Goal: Information Seeking & Learning: Check status

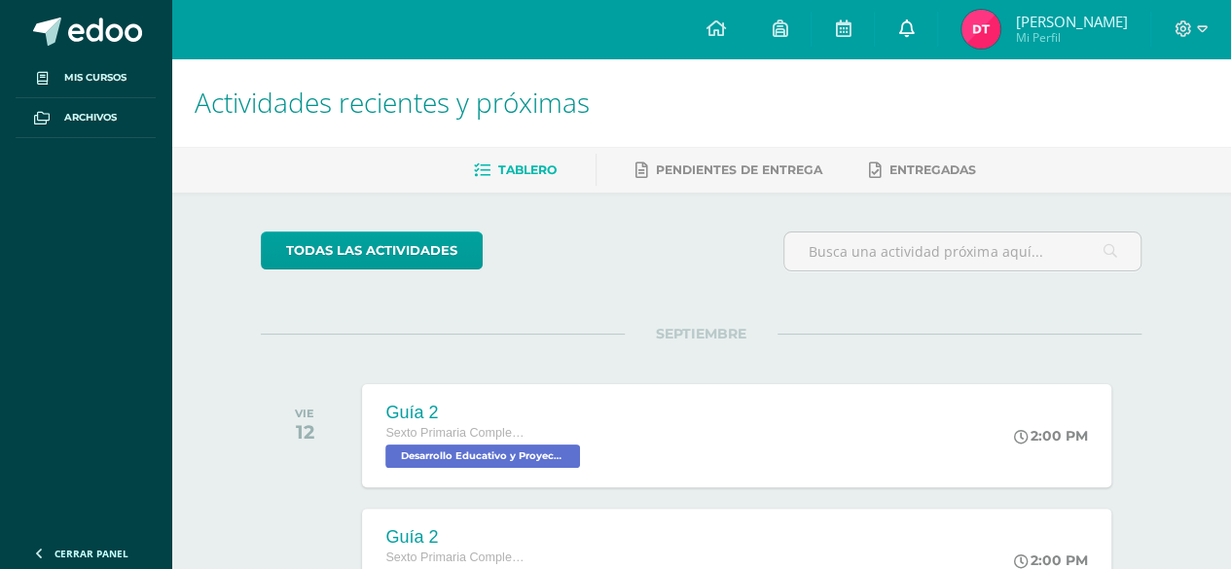
click at [905, 24] on icon at bounding box center [906, 28] width 16 height 18
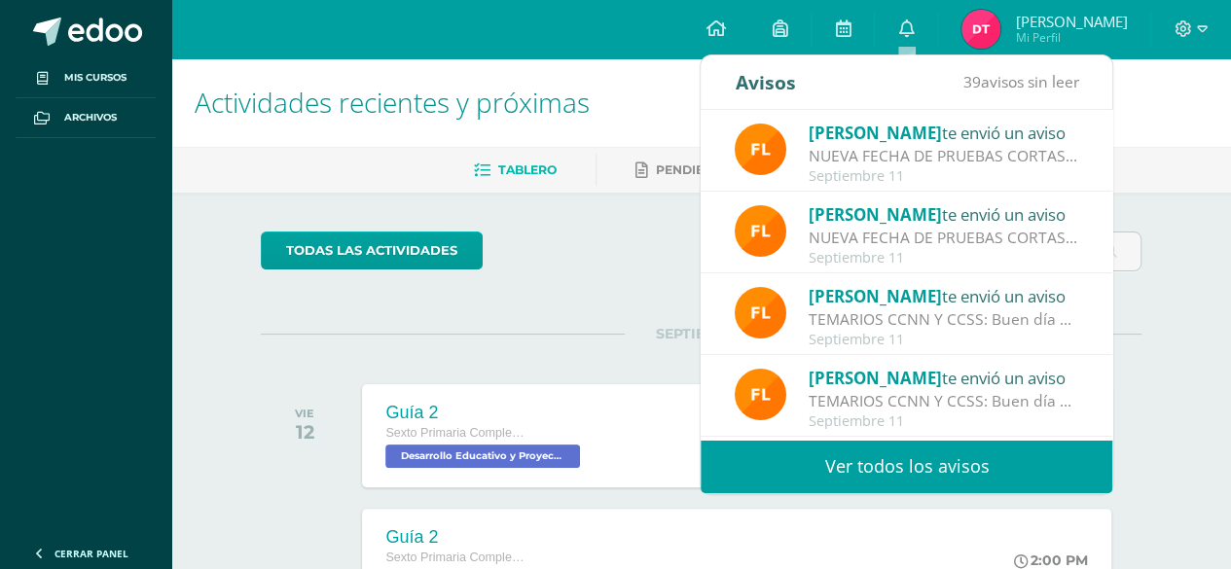
click at [965, 465] on link "Ver todos los avisos" at bounding box center [907, 467] width 412 height 54
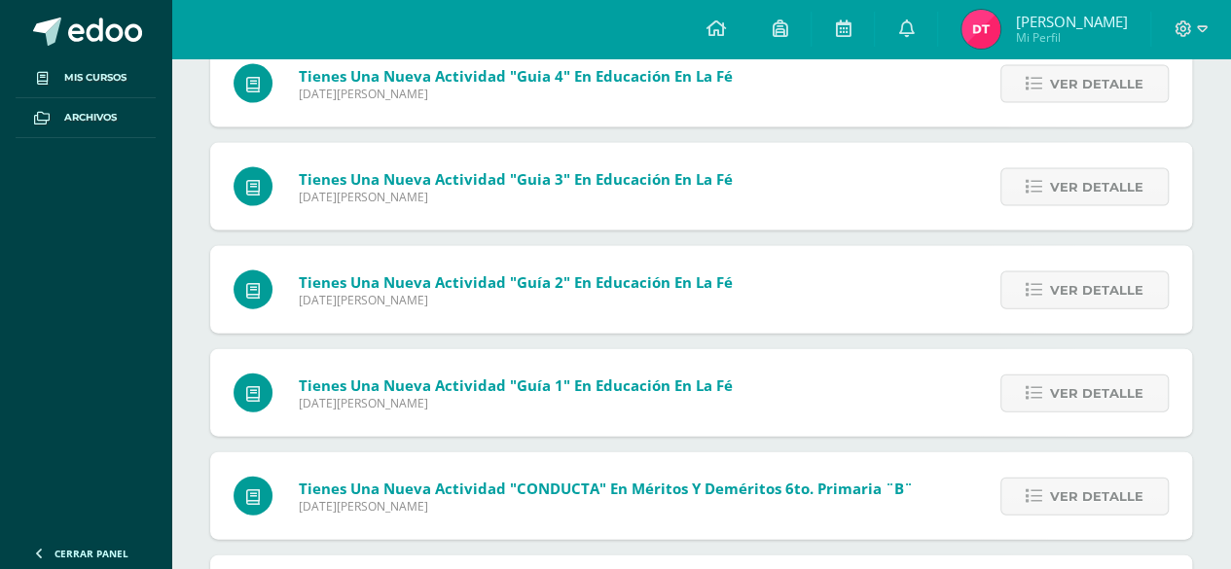
scroll to position [1989, 0]
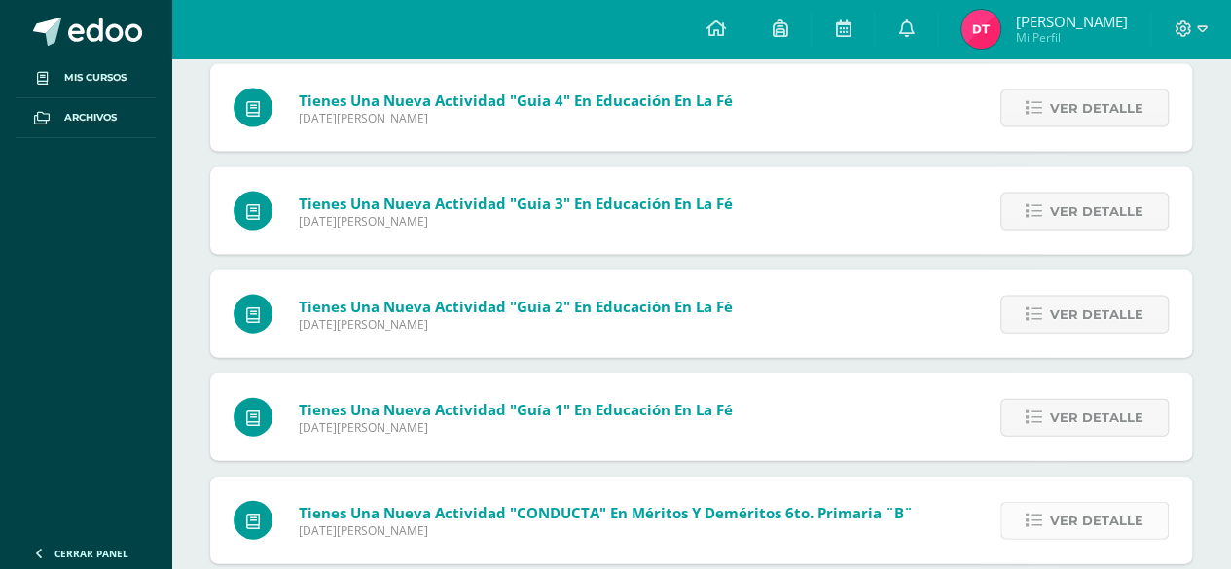
click at [1108, 529] on span "Ver detalle" at bounding box center [1096, 521] width 93 height 36
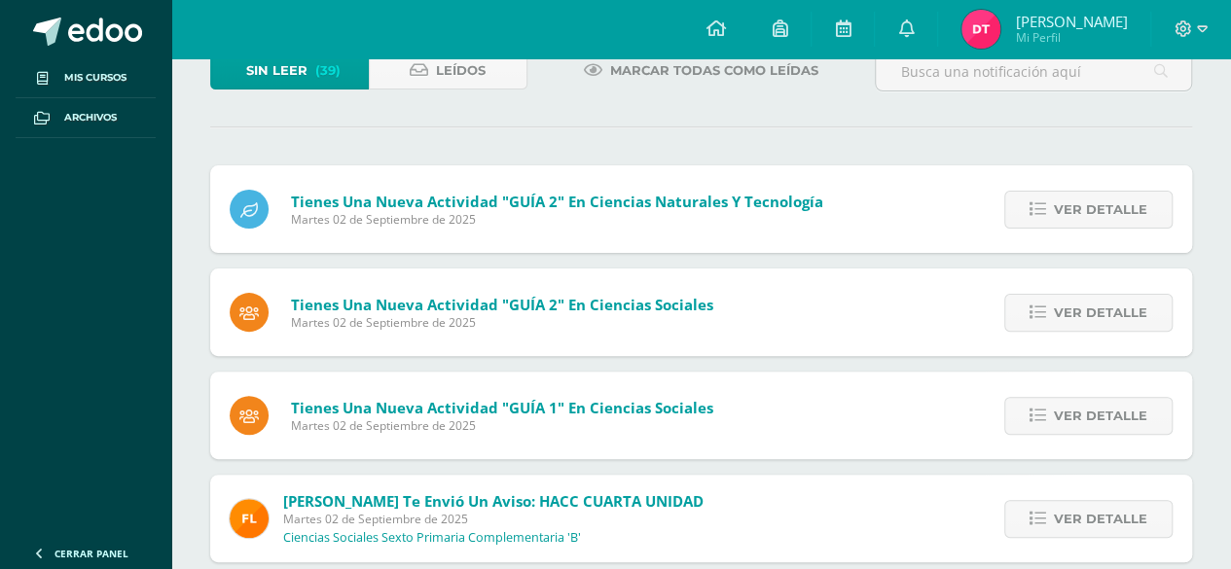
scroll to position [0, 0]
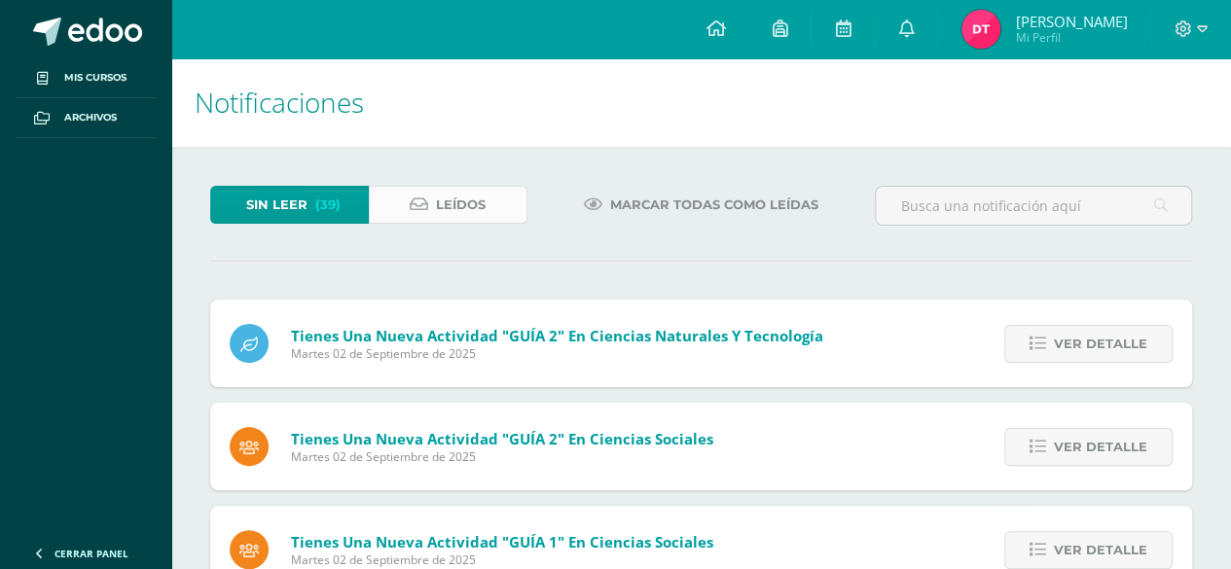
click at [439, 193] on span "Leídos" at bounding box center [461, 205] width 50 height 36
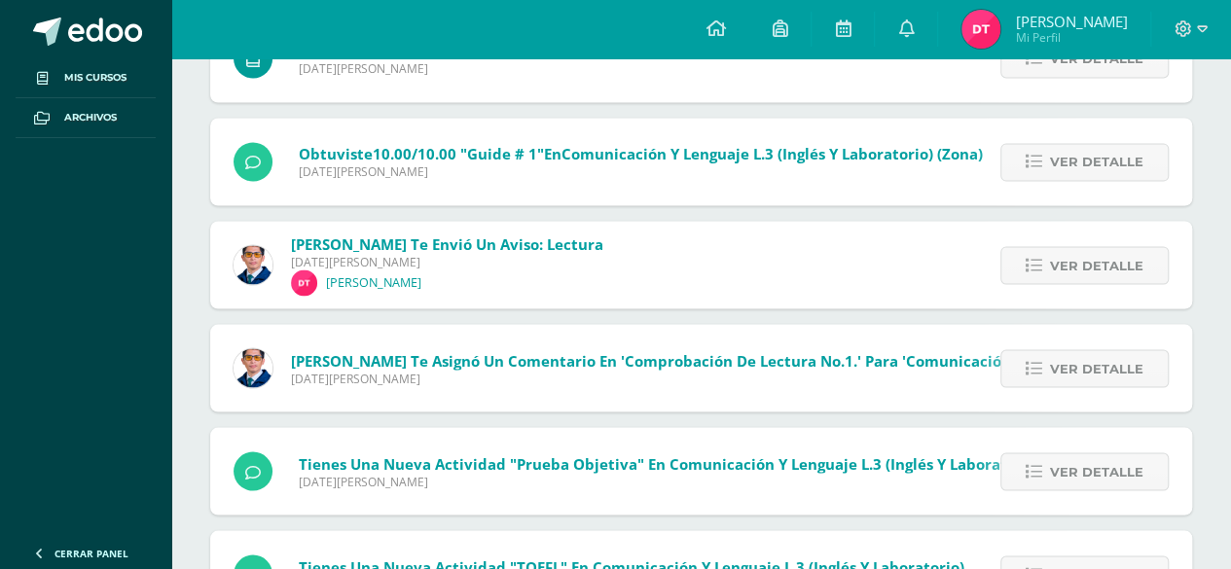
scroll to position [5338, 0]
click at [1136, 168] on span "Ver detalle" at bounding box center [1096, 163] width 93 height 36
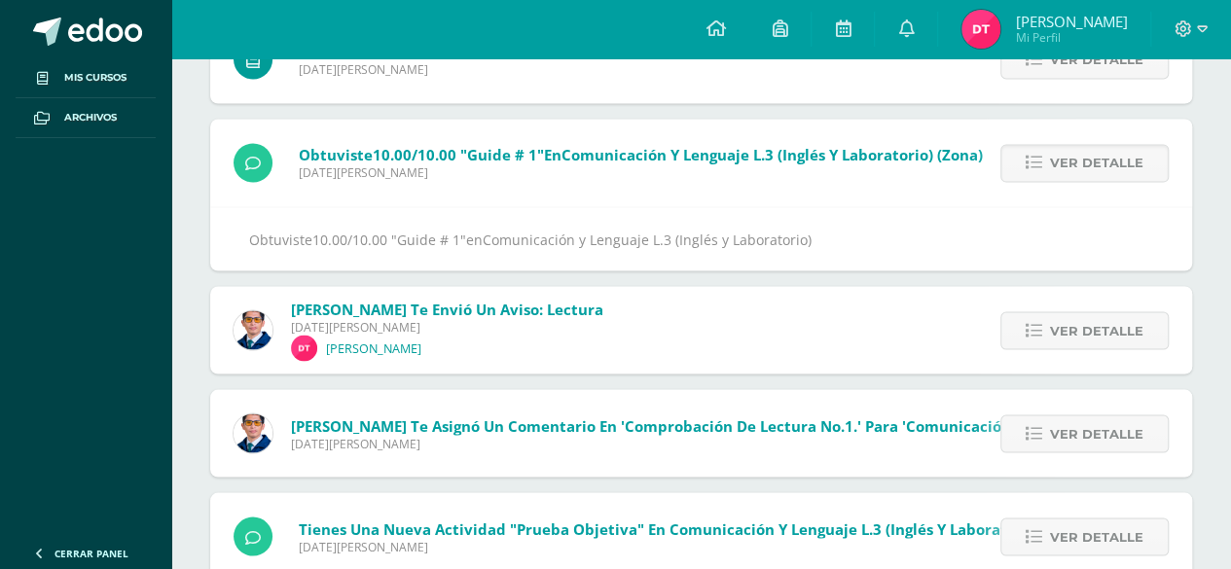
click at [299, 152] on span "Obtuviste 10.00/10.00 "Guide # 1" en Comunicación y Lenguaje L.3 (Inglés y Labo…" at bounding box center [641, 154] width 684 height 19
click at [1026, 4] on link "Daniel Alejandro Mi Perfil" at bounding box center [1044, 29] width 212 height 58
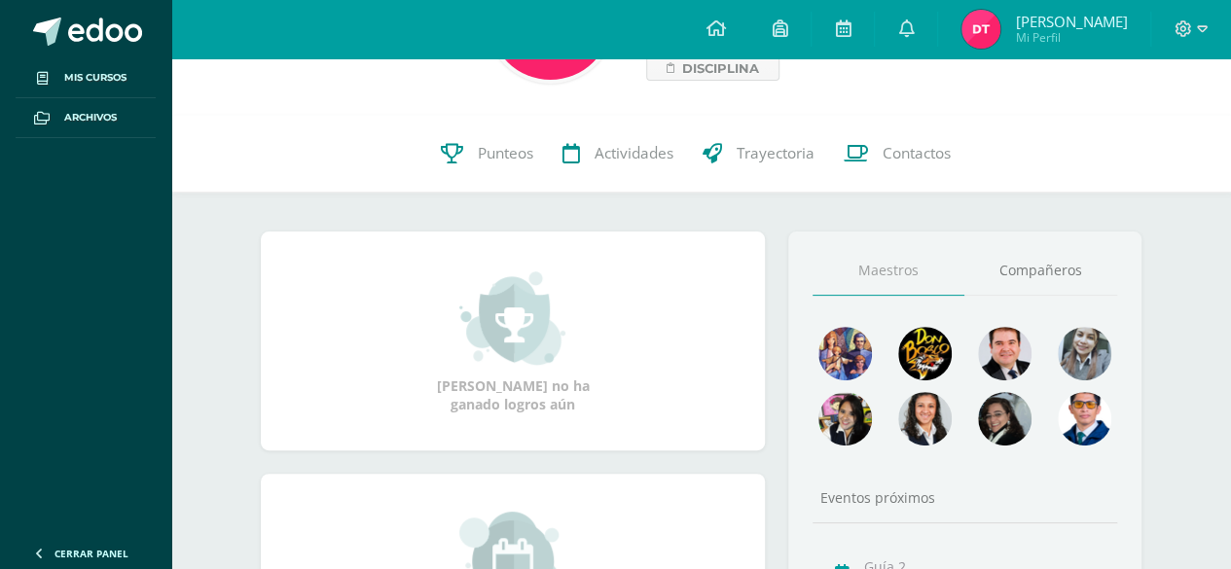
scroll to position [140, 0]
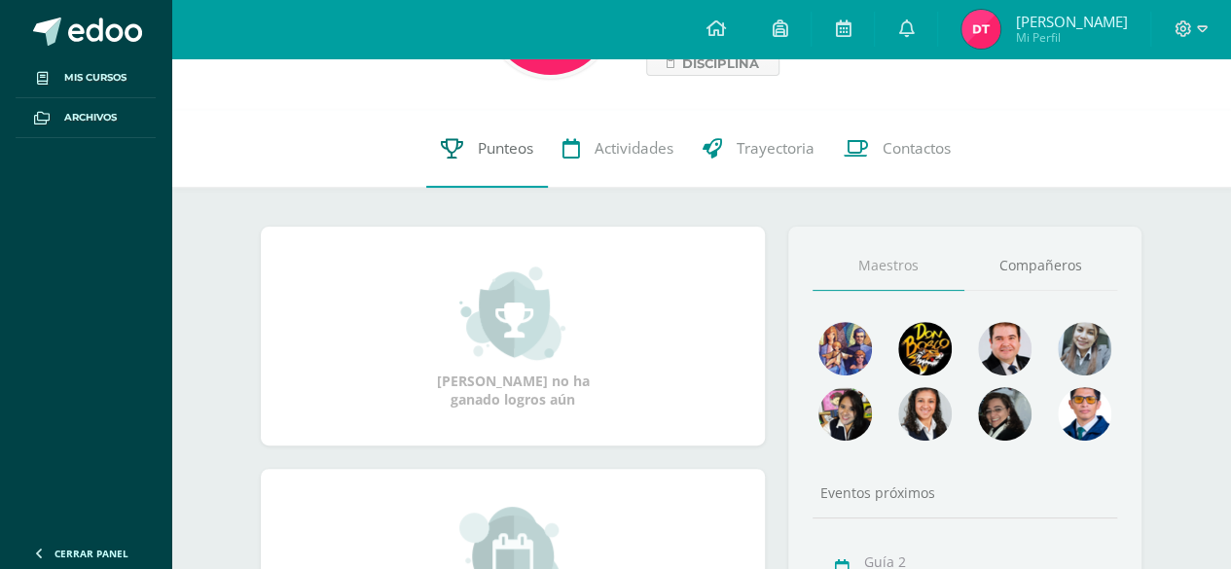
click at [473, 137] on link "Punteos" at bounding box center [487, 149] width 122 height 78
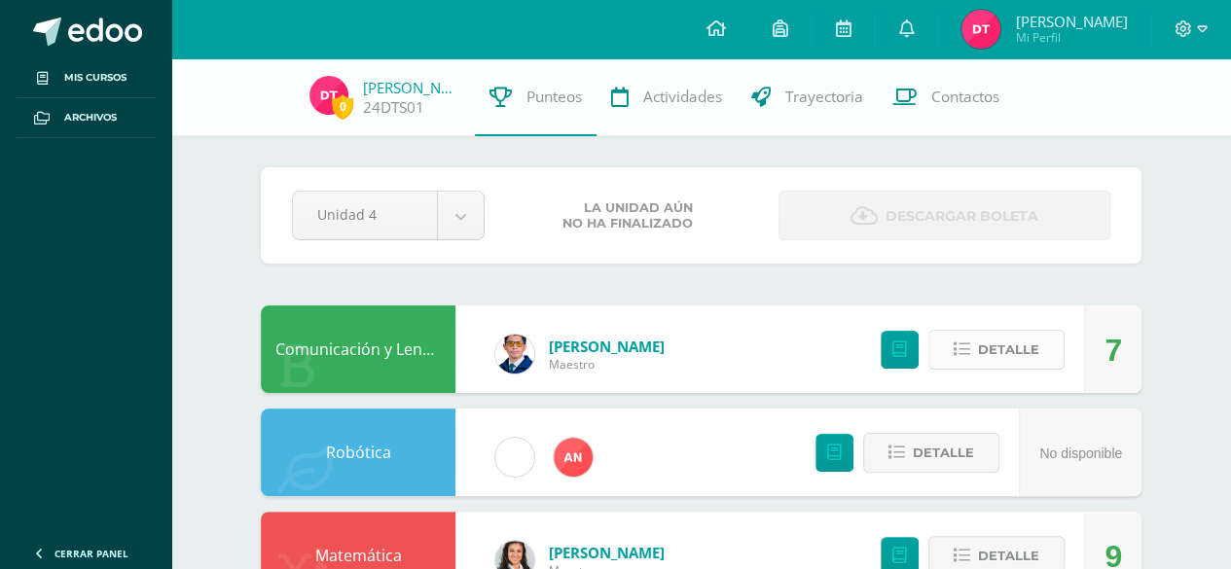
click at [1021, 352] on span "Detalle" at bounding box center [1008, 350] width 61 height 36
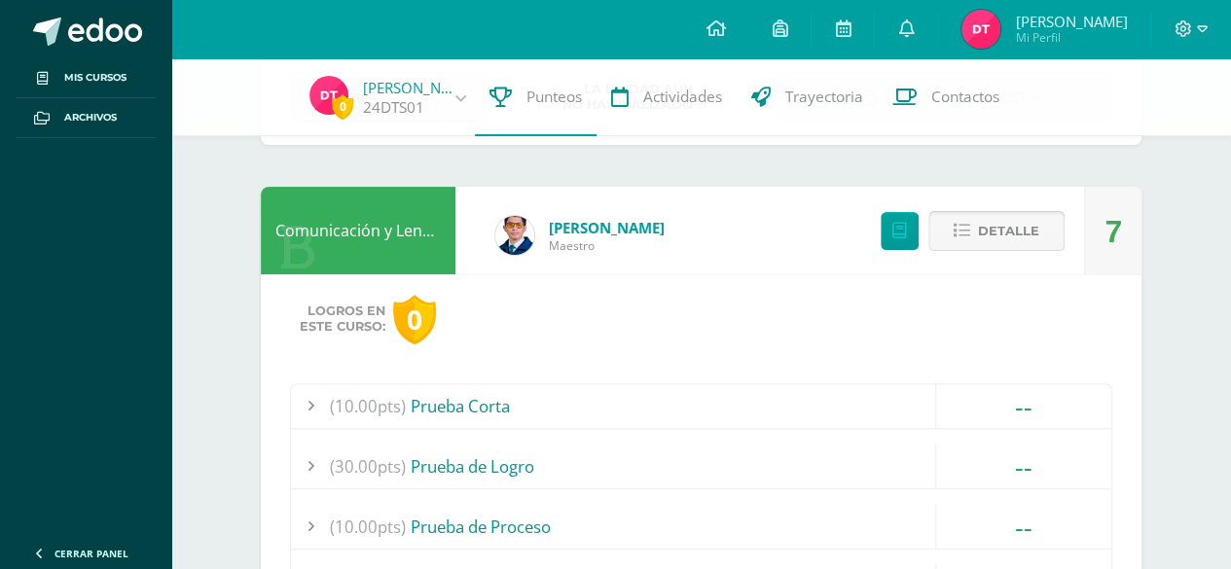
scroll to position [114, 0]
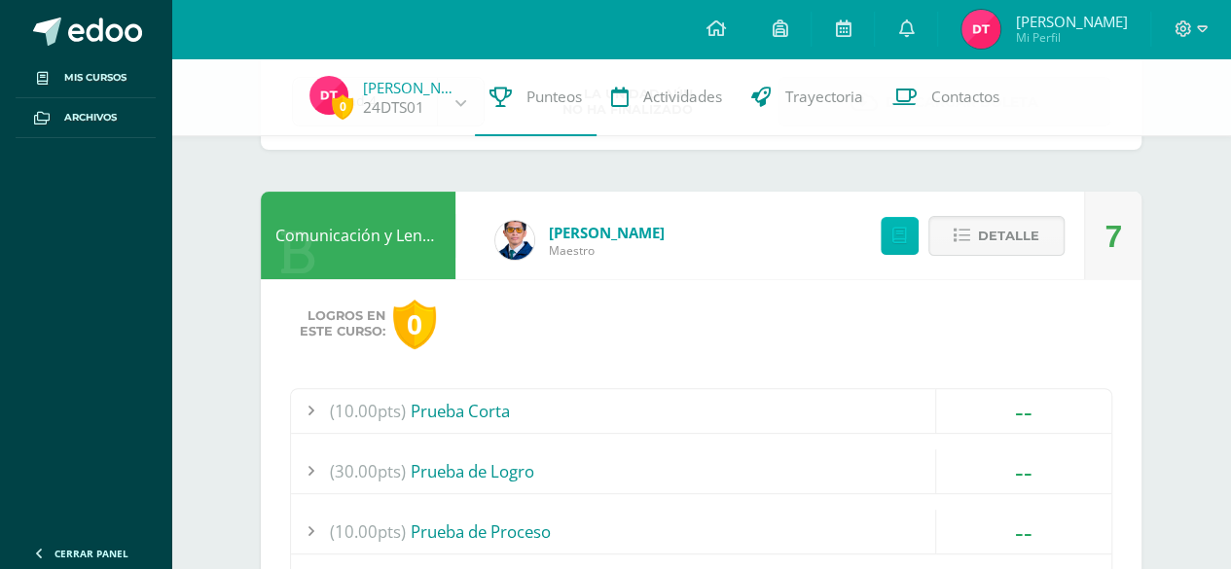
click at [903, 235] on icon at bounding box center [899, 236] width 15 height 17
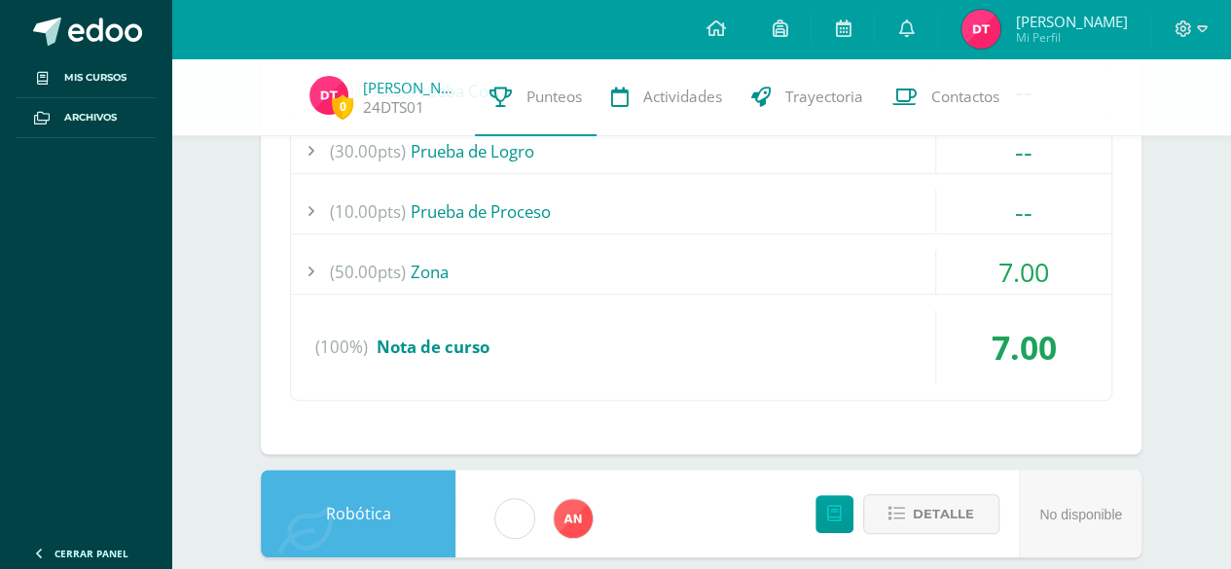
scroll to position [435, 0]
click at [1035, 284] on span "7.00" at bounding box center [1023, 271] width 51 height 36
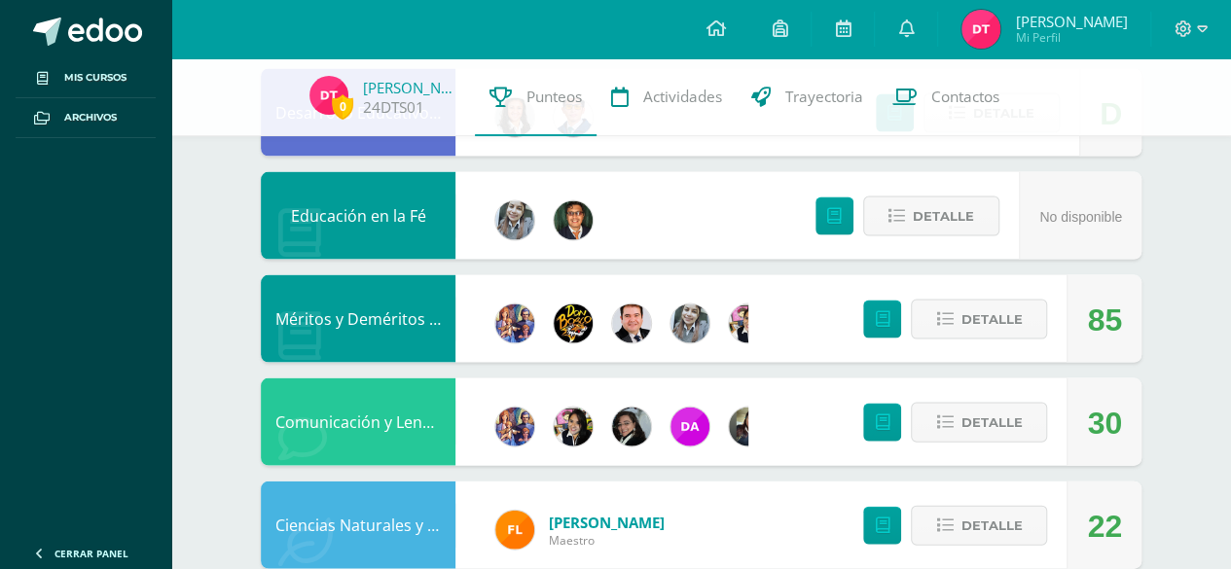
scroll to position [1942, 0]
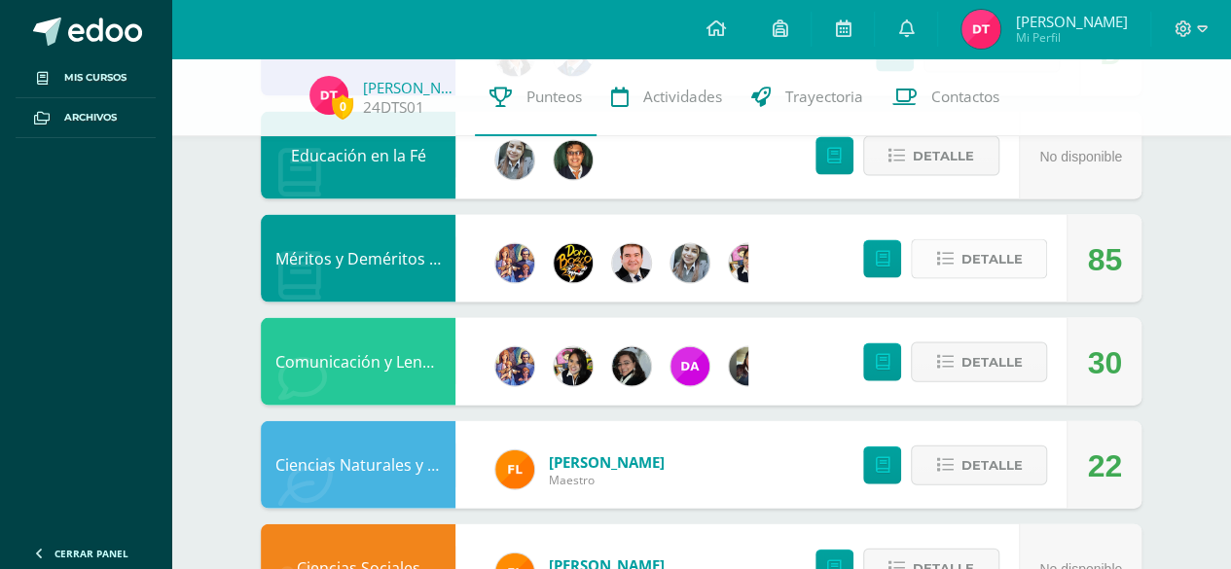
click at [1042, 257] on button "Detalle" at bounding box center [979, 259] width 136 height 40
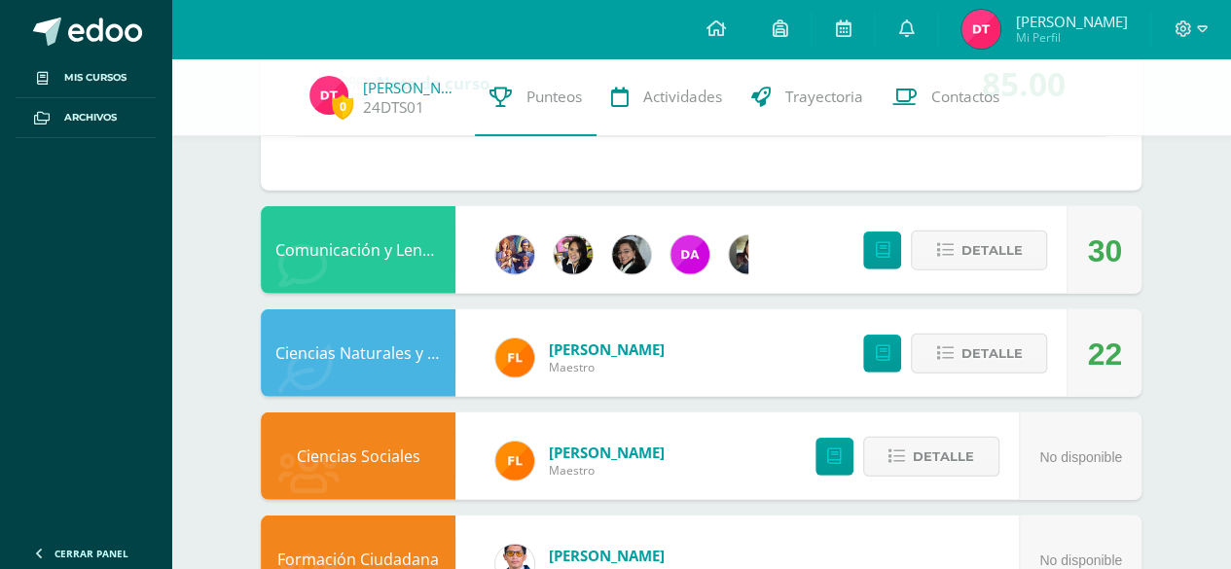
scroll to position [2567, 0]
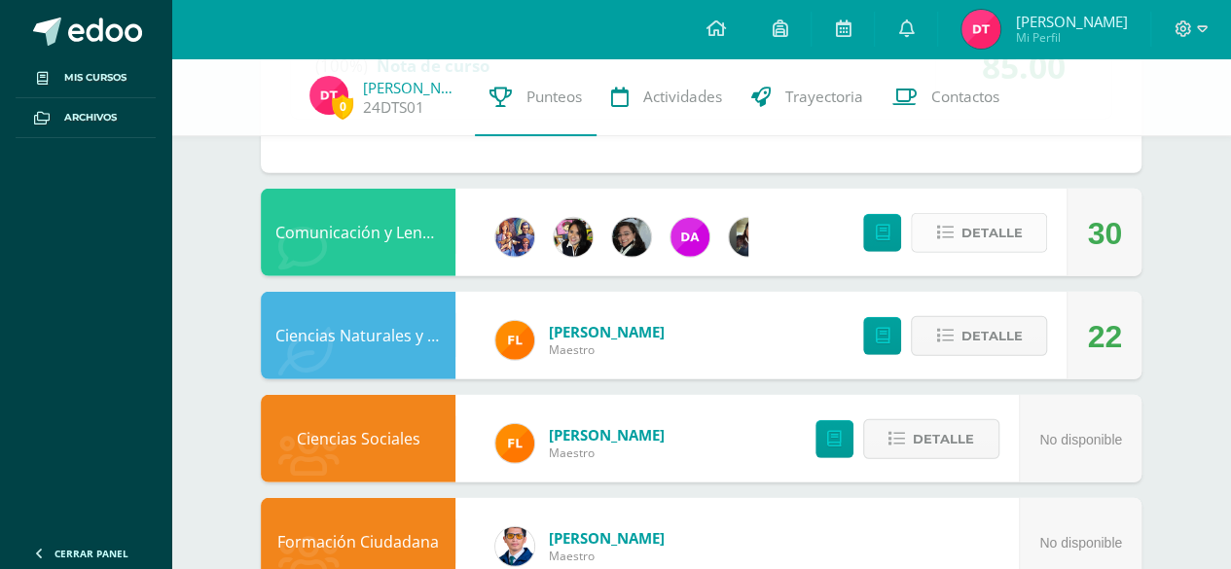
click at [1034, 239] on button "Detalle" at bounding box center [979, 233] width 136 height 40
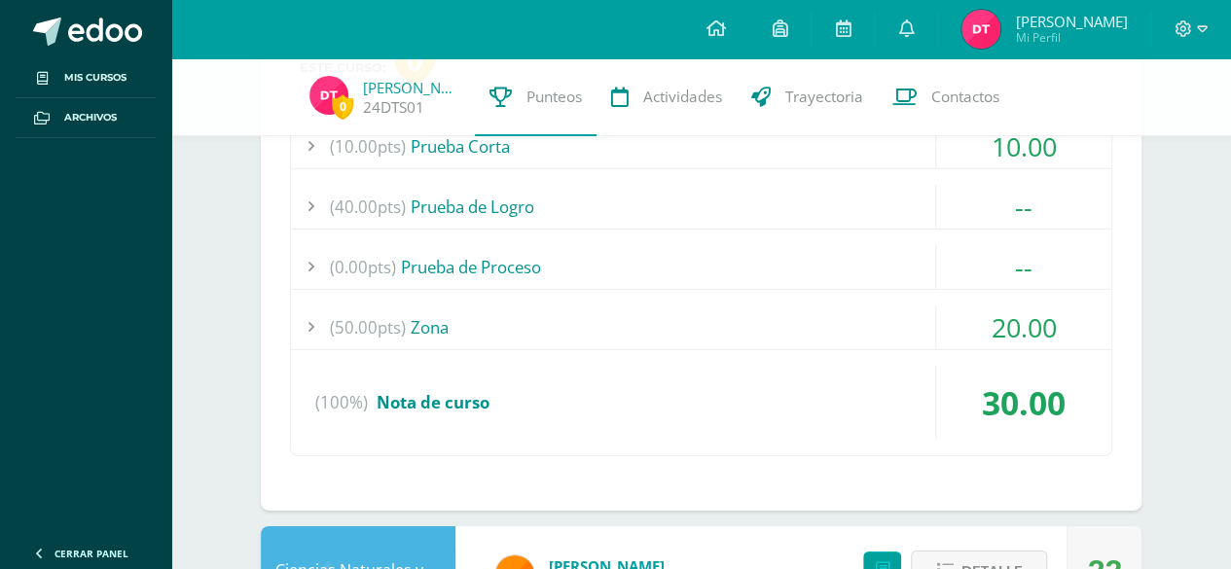
click at [1057, 317] on div "20.00" at bounding box center [1023, 328] width 176 height 44
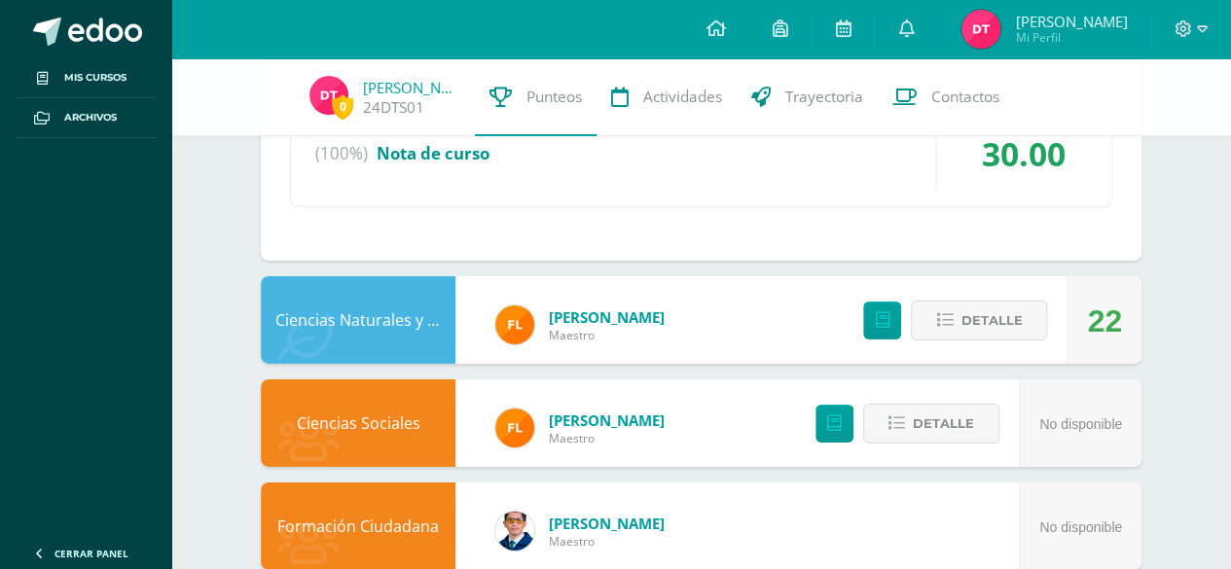
scroll to position [3011, 0]
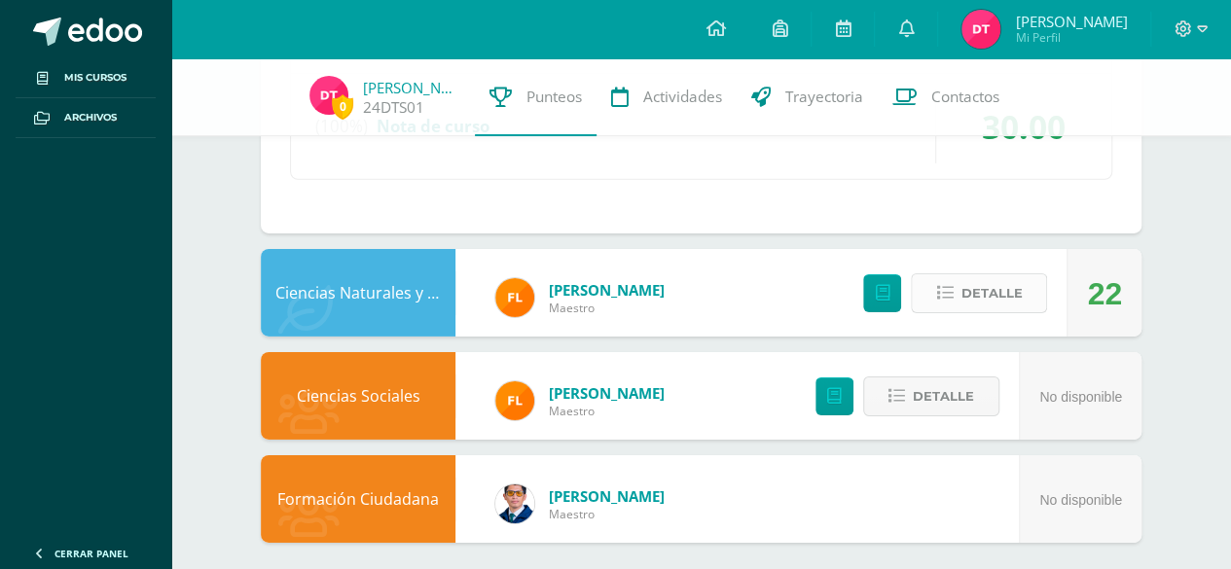
click at [1008, 284] on span "Detalle" at bounding box center [990, 293] width 61 height 36
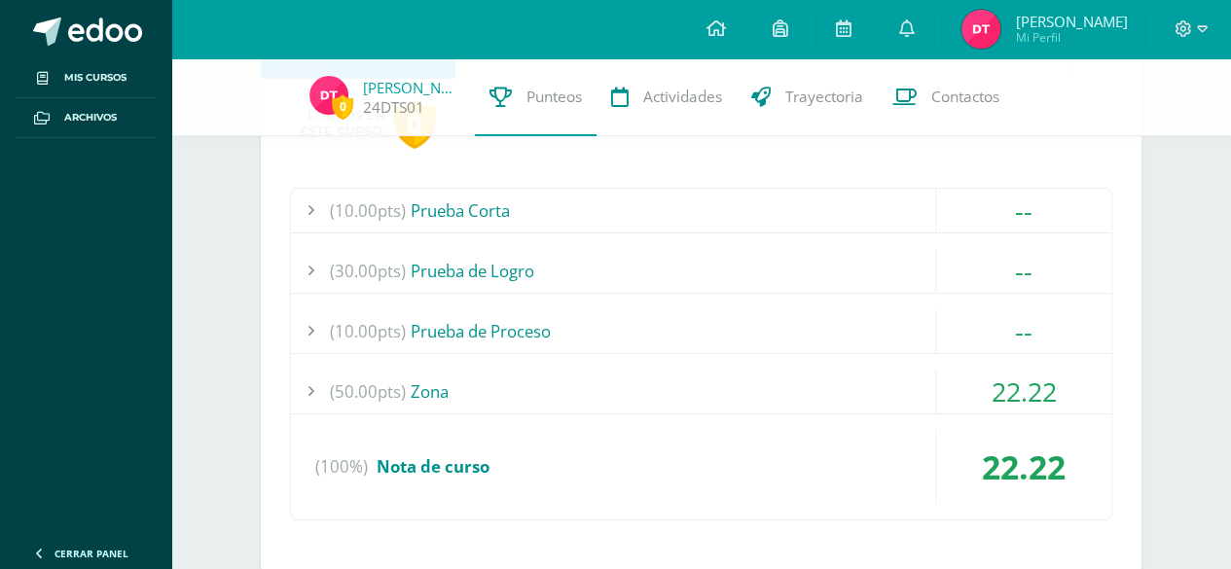
scroll to position [3273, 0]
